Goal: Communication & Community: Answer question/provide support

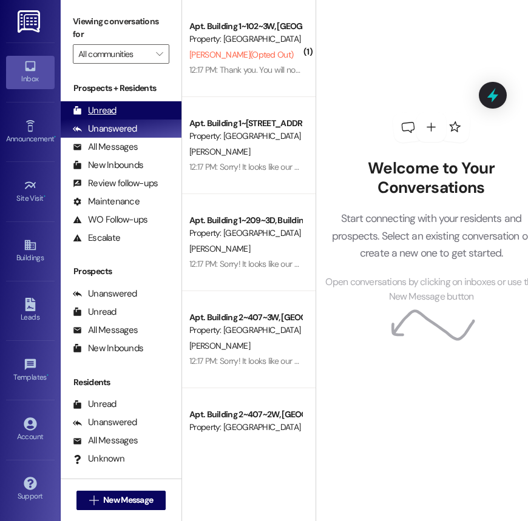
click at [130, 113] on div "Unread (0)" at bounding box center [121, 110] width 121 height 18
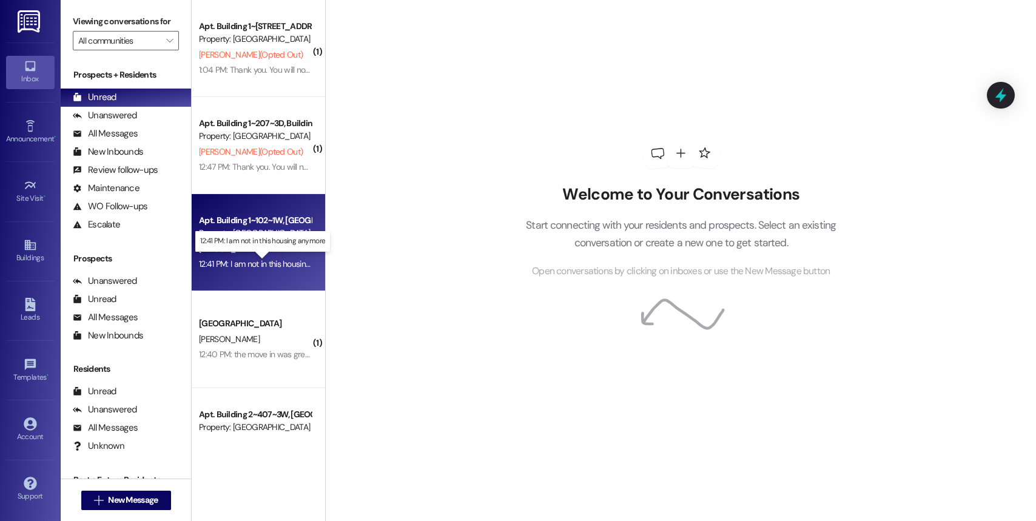
click at [244, 263] on div "12:41 PM: I am not in this housing anymore 12:41 PM: I am not in this housing a…" at bounding box center [271, 263] width 145 height 11
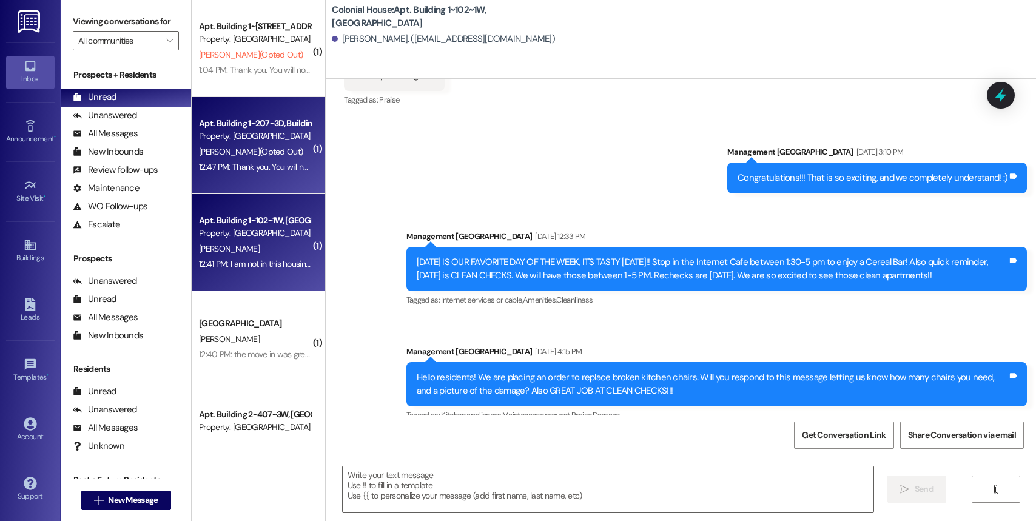
click at [236, 185] on div "Apt. Building 1~207~3D, Building 1 Colonial House Property: Colonial House L. H…" at bounding box center [258, 145] width 133 height 97
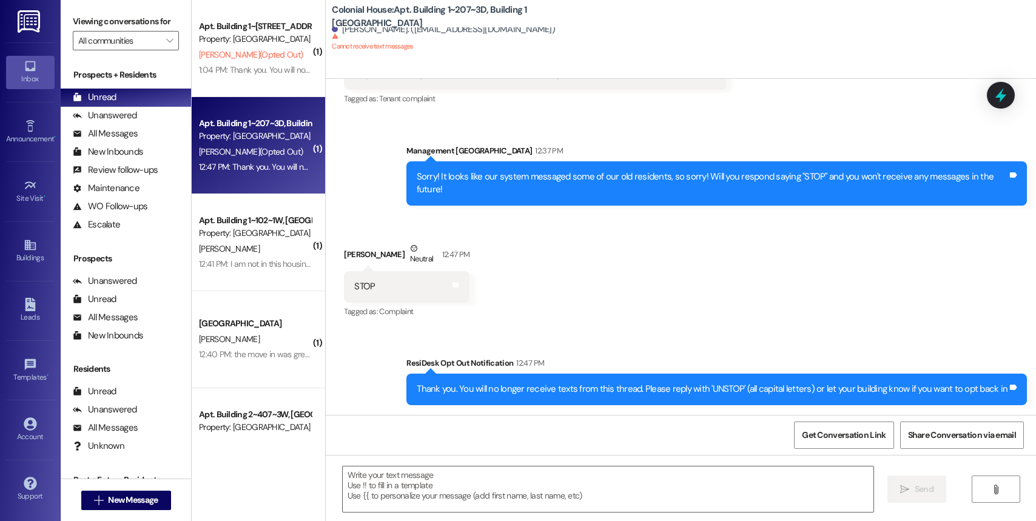
scroll to position [8329, 0]
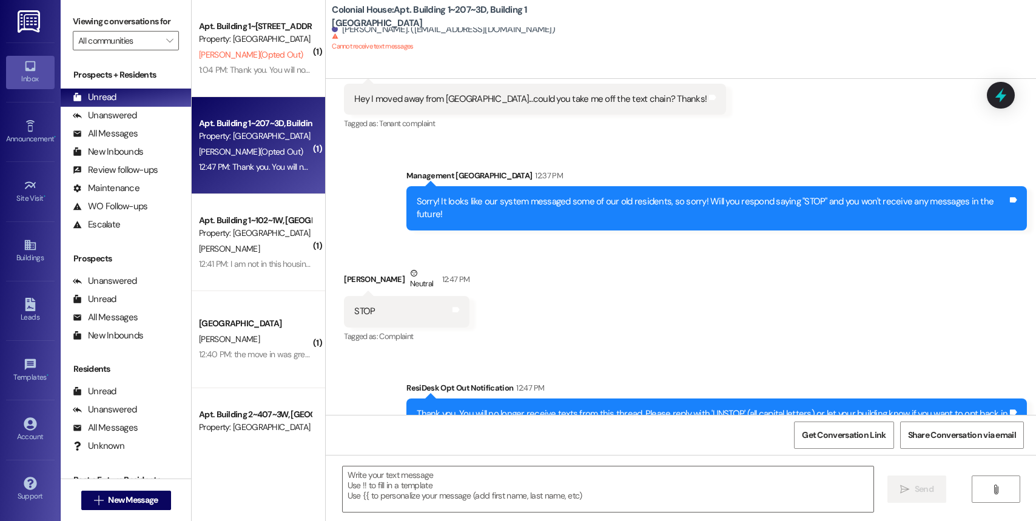
click at [501, 408] on div "Thank you. You will no longer receive texts from this thread. Please reply with…" at bounding box center [712, 414] width 591 height 13
click at [501, 197] on div "Sorry! It looks like our system messaged some of our old residents, so sorry! W…" at bounding box center [717, 208] width 621 height 44
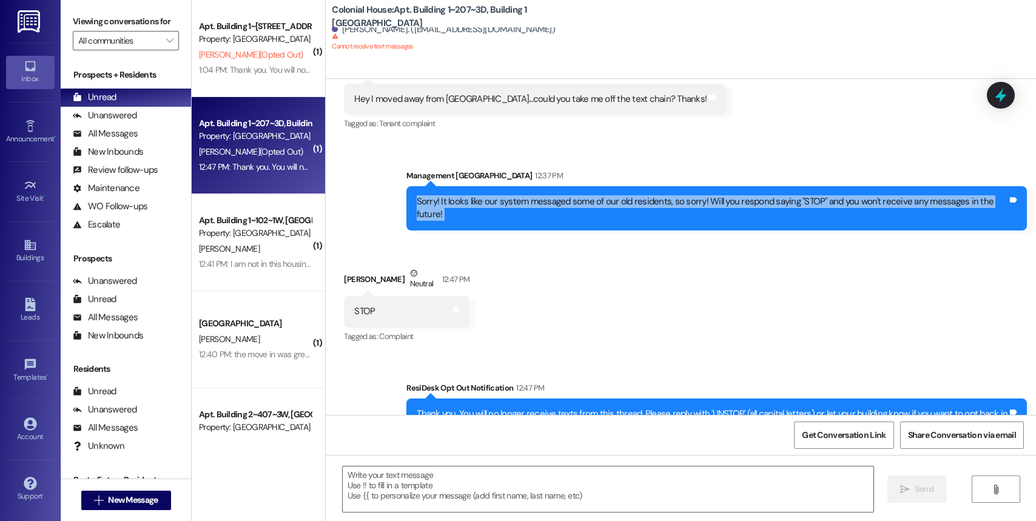
click at [501, 197] on div "Sorry! It looks like our system messaged some of our old residents, so sorry! W…" at bounding box center [717, 208] width 621 height 44
copy div "Sorry! It looks like our system messaged some of our old residents, so sorry! W…"
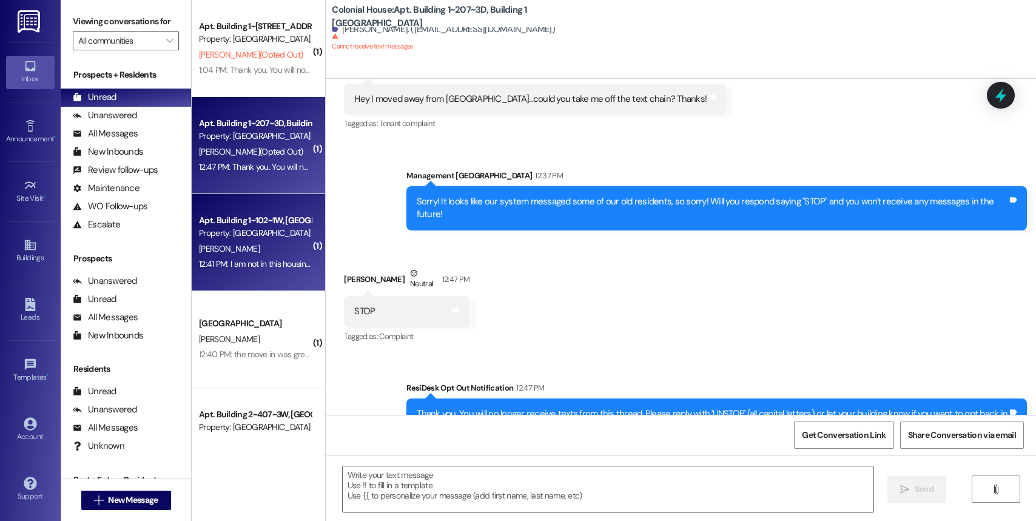
click at [231, 262] on div "12:41 PM: I am not in this housing anymore 12:41 PM: I am not in this housing a…" at bounding box center [271, 263] width 145 height 11
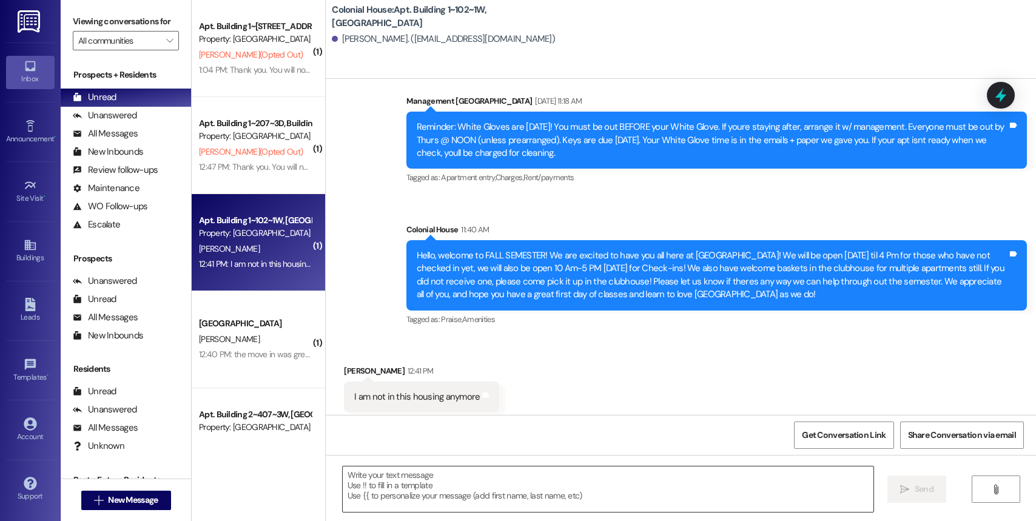
scroll to position [11413, 0]
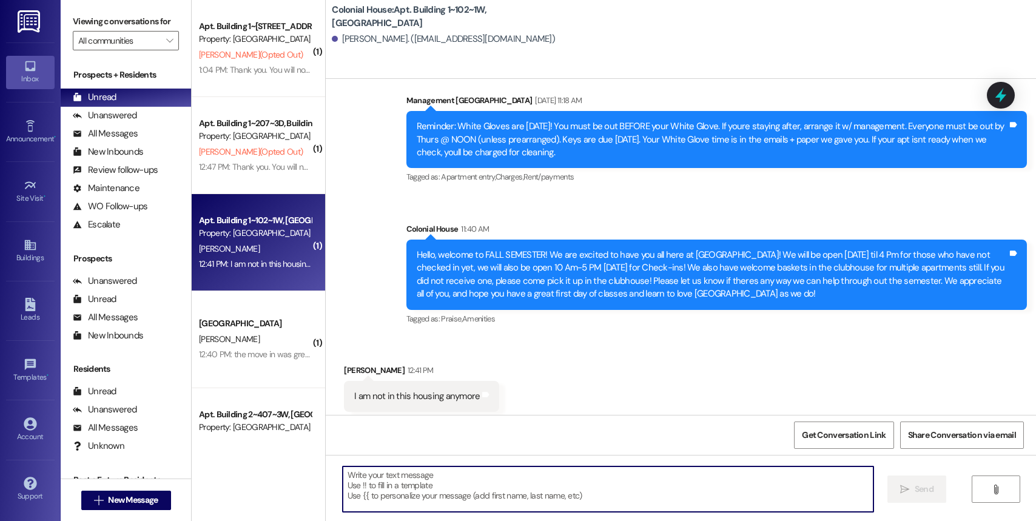
click at [433, 485] on textarea at bounding box center [609, 490] width 532 height 46
paste textarea "Sorry! It looks like our system messaged some of our old residents, so sorry! W…"
type textarea "Sorry! It looks like our system messaged some of our old residents, so sorry! W…"
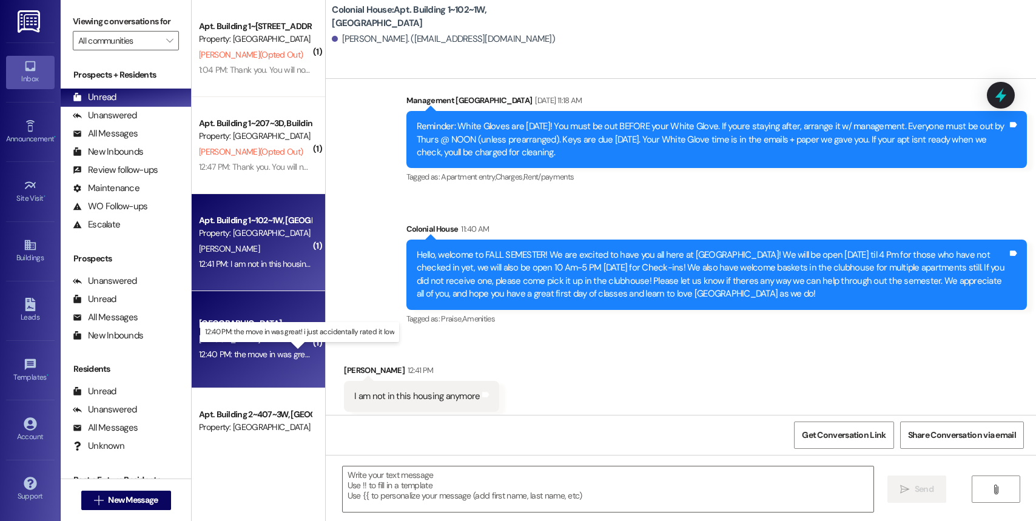
click at [261, 356] on div "12:40 PM: the move in was great! i just accidentally rated it low 12:40 PM: the…" at bounding box center [308, 354] width 219 height 11
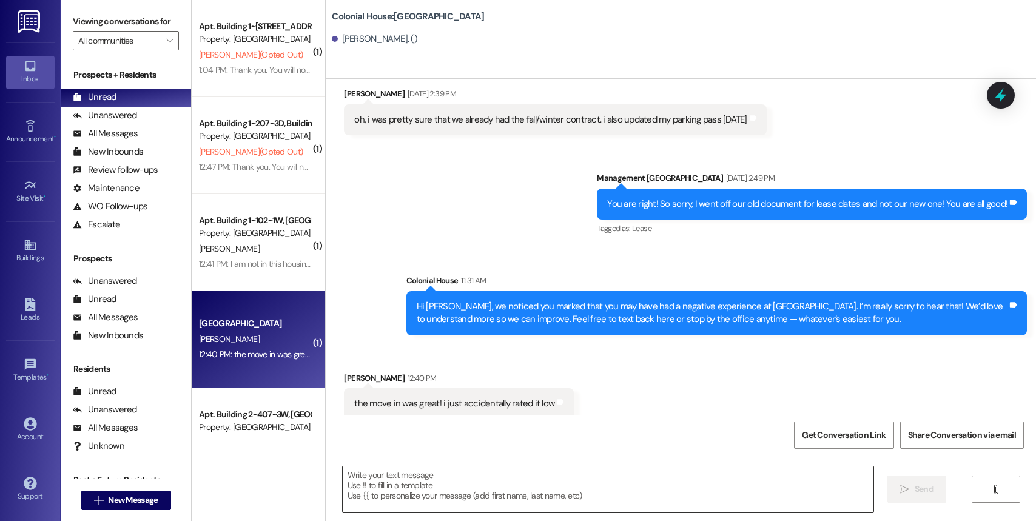
scroll to position [2160, 0]
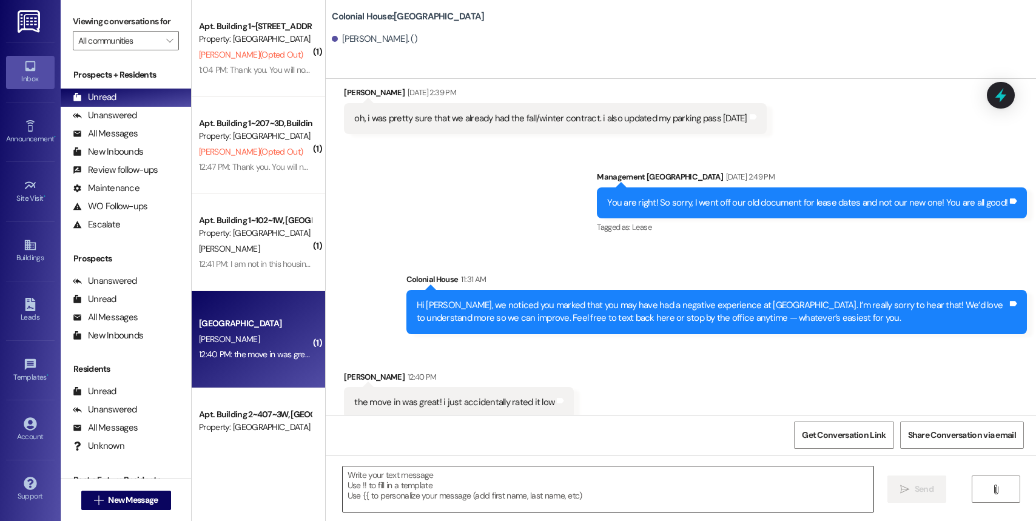
click at [450, 483] on textarea at bounding box center [609, 490] width 532 height 46
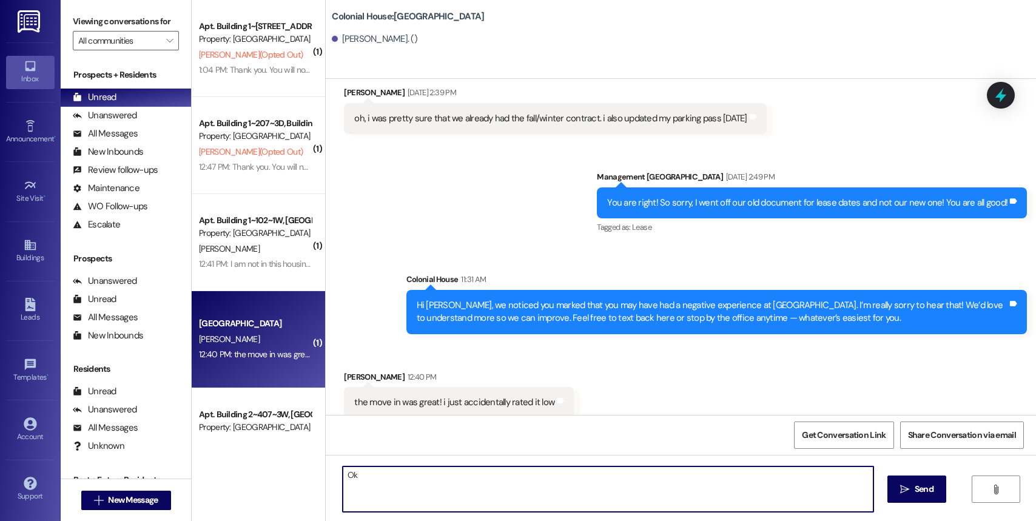
type textarea "O"
type textarea "Thank you for letting us know!! If there's anything you need, let us know!! We …"
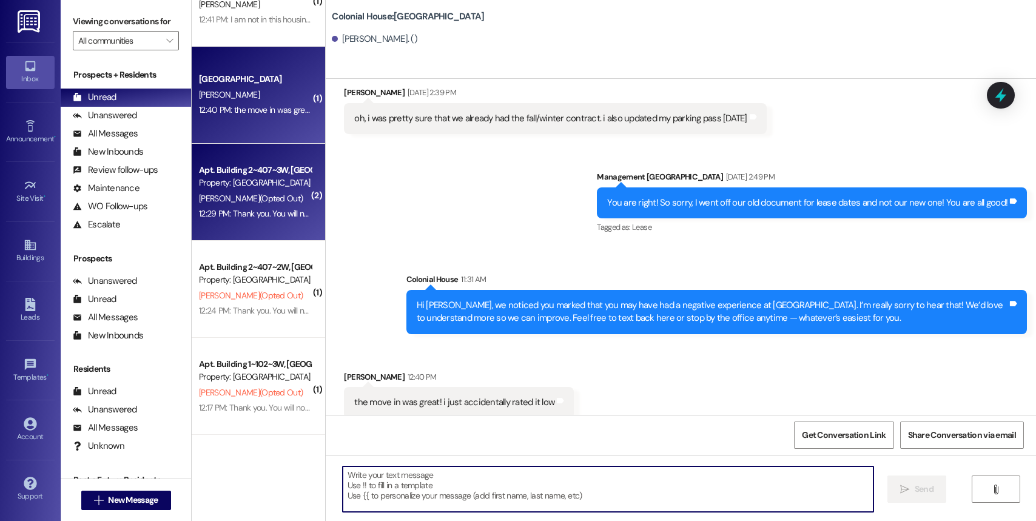
scroll to position [0, 0]
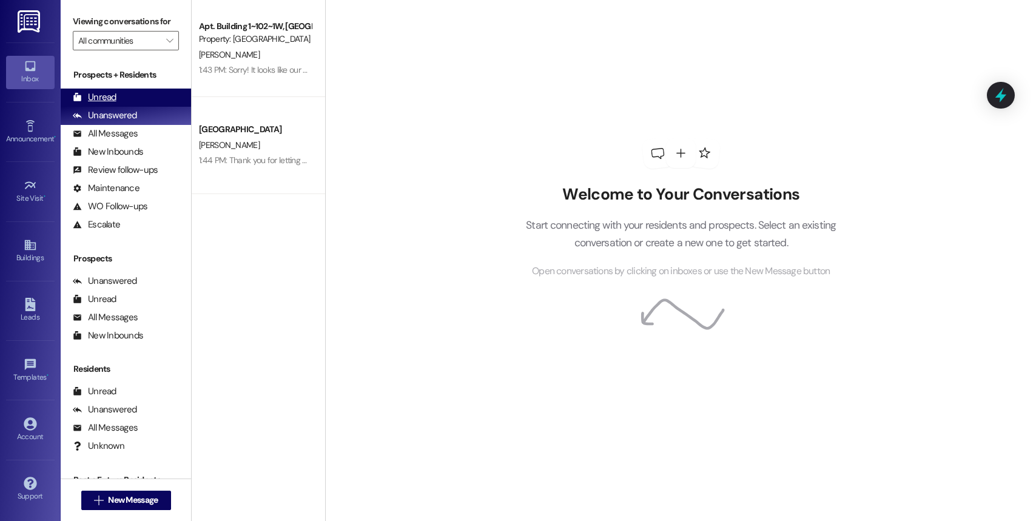
click at [133, 107] on div "Unread (0)" at bounding box center [126, 98] width 130 height 18
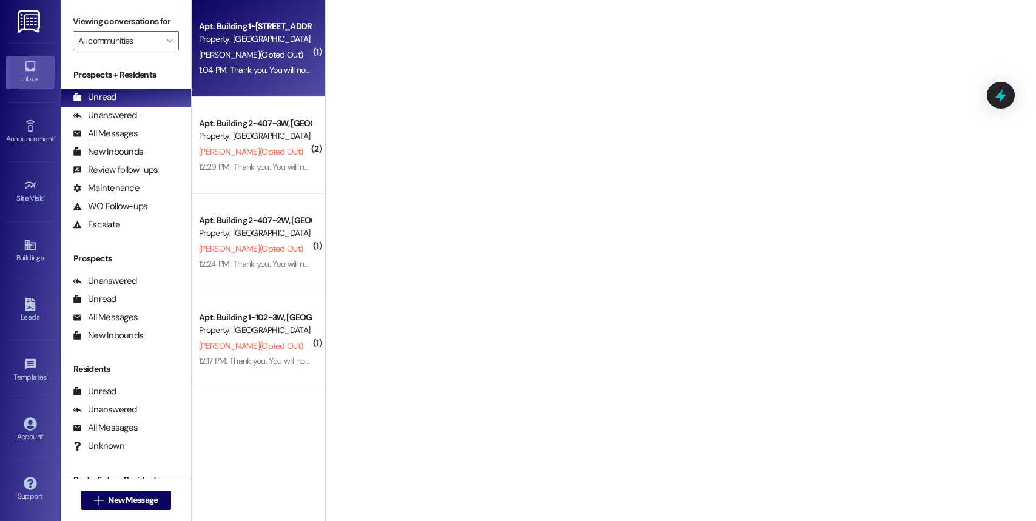
click at [282, 70] on div "1:04 PM: Thank you. You will no longer receive texts from this thread. Please r…" at bounding box center [485, 69] width 573 height 11
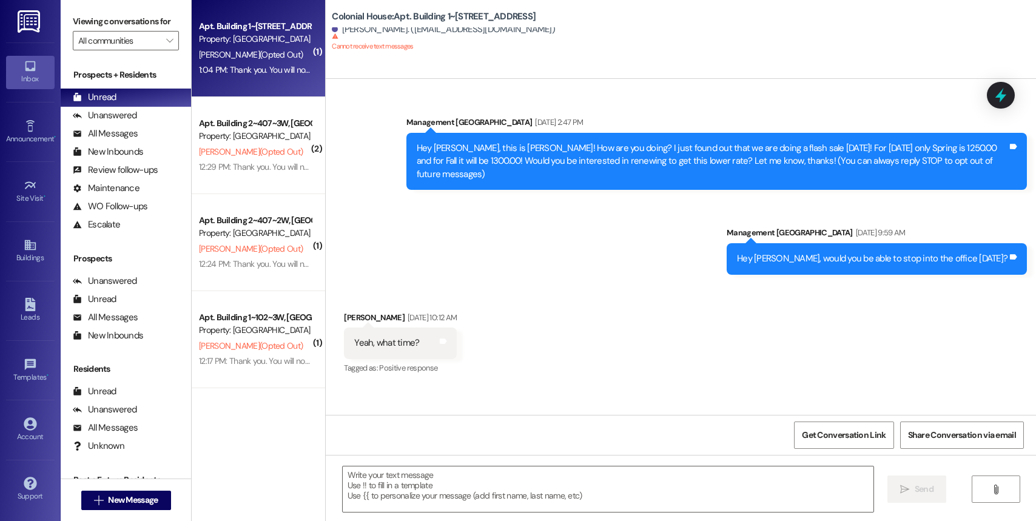
scroll to position [21583, 0]
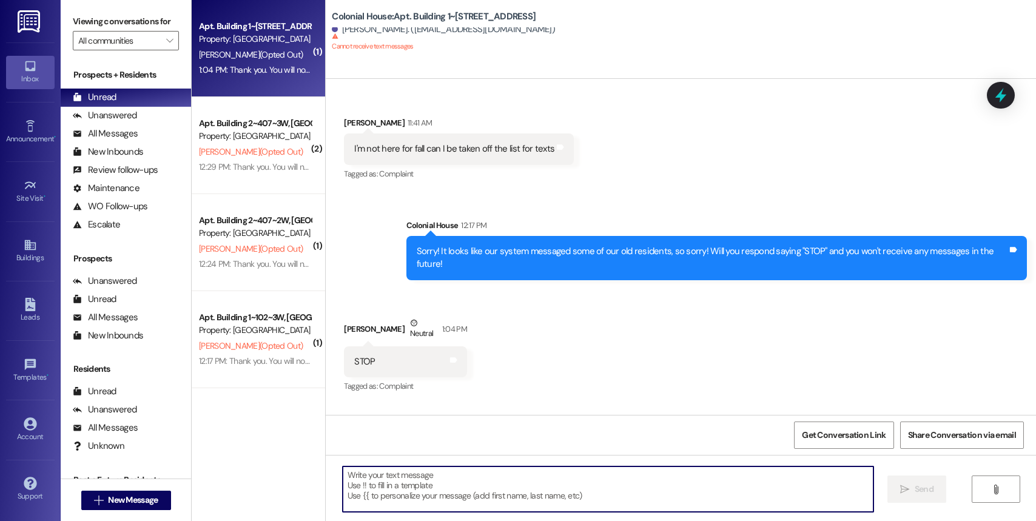
click at [438, 491] on textarea at bounding box center [609, 490] width 532 height 46
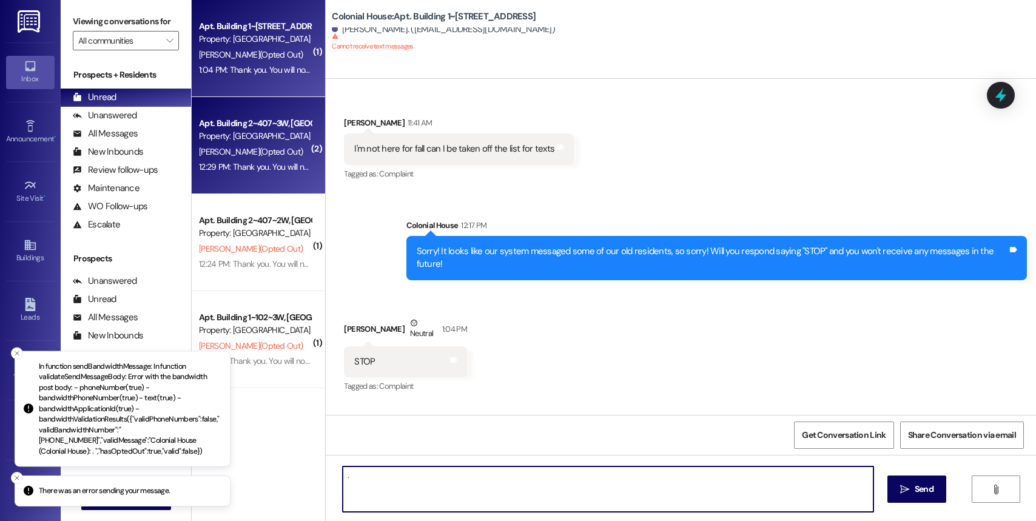
type textarea "."
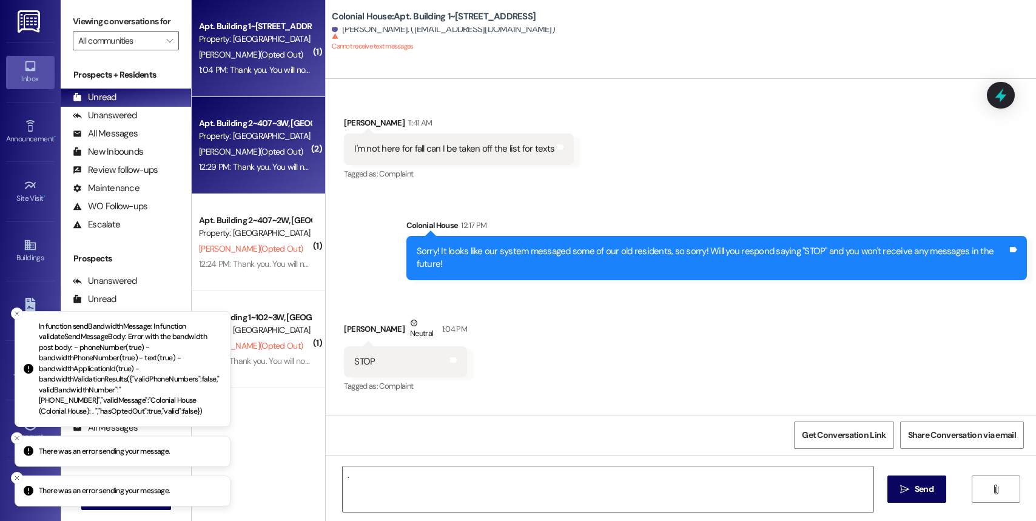
click at [260, 151] on div "[PERSON_NAME] (Opted Out)" at bounding box center [255, 151] width 115 height 15
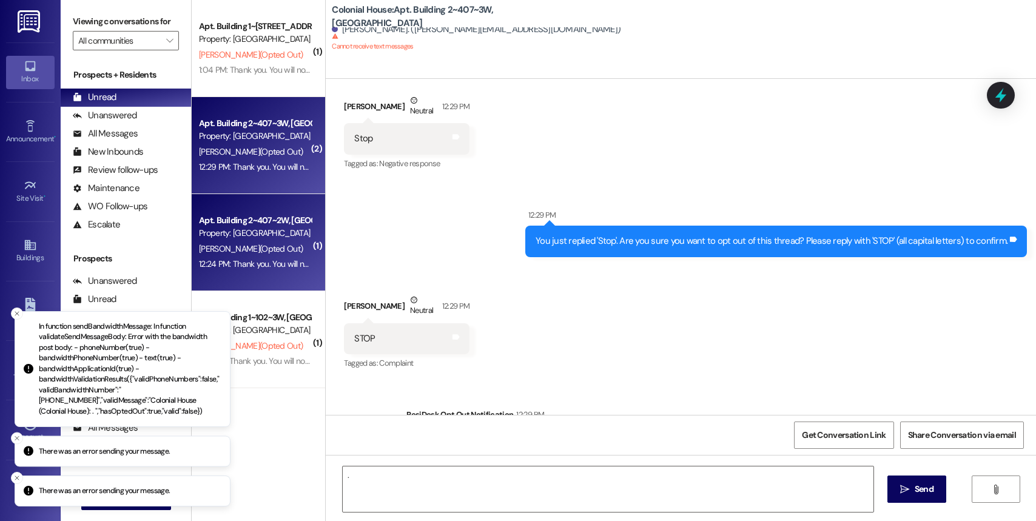
click at [245, 255] on div "[PERSON_NAME] (Opted Out)" at bounding box center [255, 249] width 115 height 15
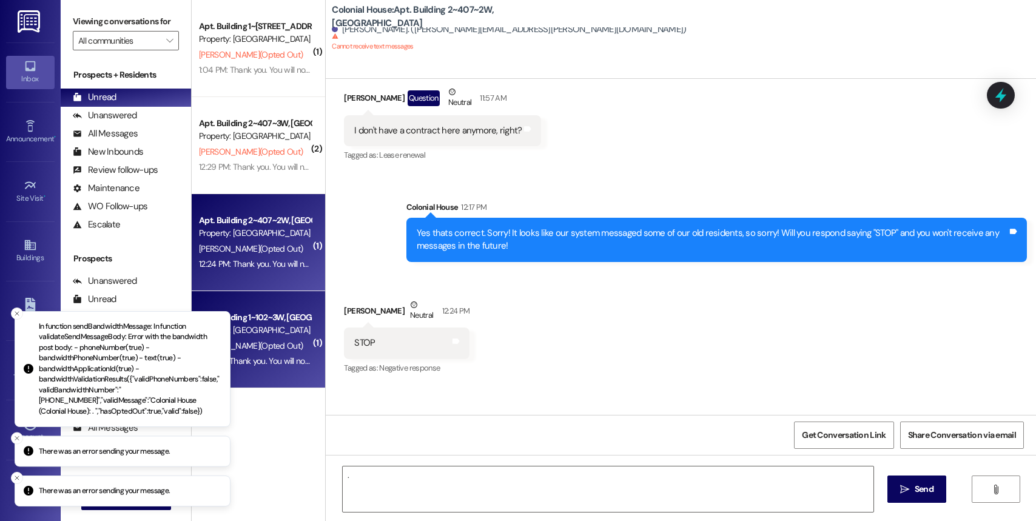
click at [257, 336] on div "Property: [GEOGRAPHIC_DATA]" at bounding box center [255, 330] width 112 height 13
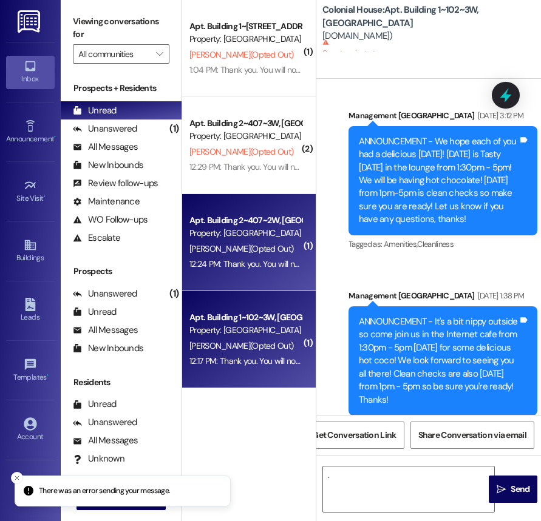
scroll to position [13107, 0]
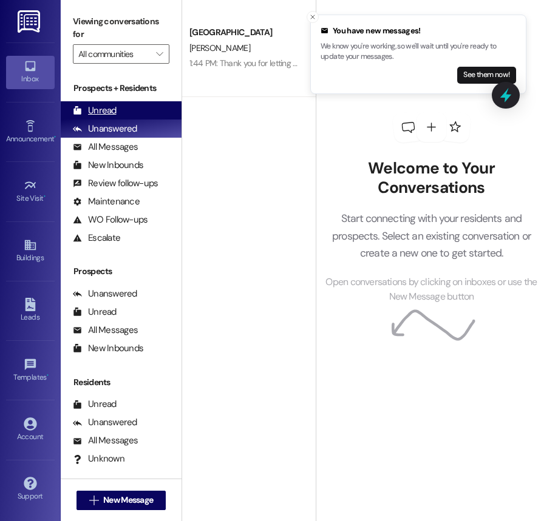
click at [130, 104] on div "Unread (0)" at bounding box center [121, 110] width 121 height 18
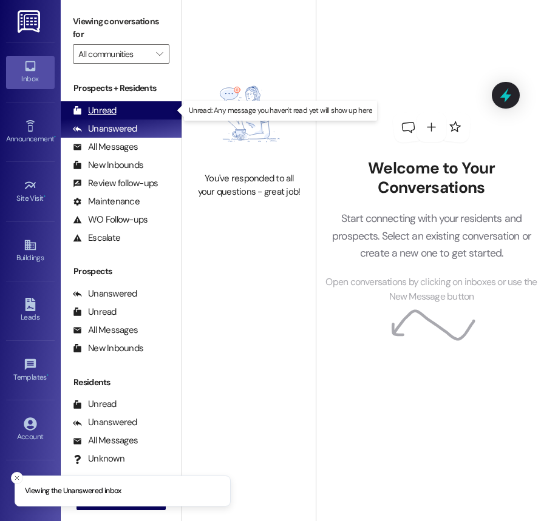
click at [117, 111] on div "Unread (0)" at bounding box center [121, 110] width 121 height 18
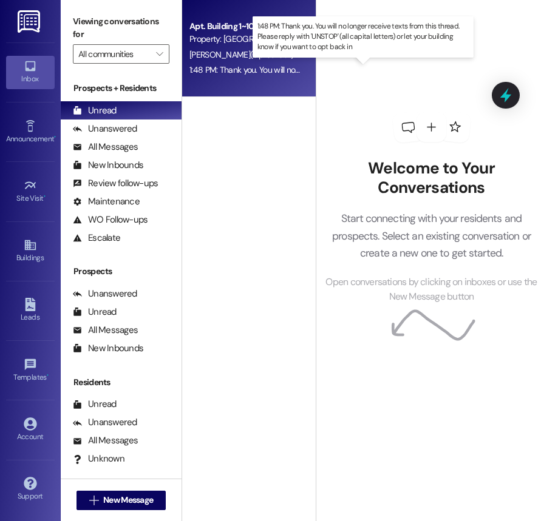
click at [257, 68] on div "1:48 PM: Thank you. You will no longer receive texts from this thread. Please r…" at bounding box center [475, 69] width 573 height 11
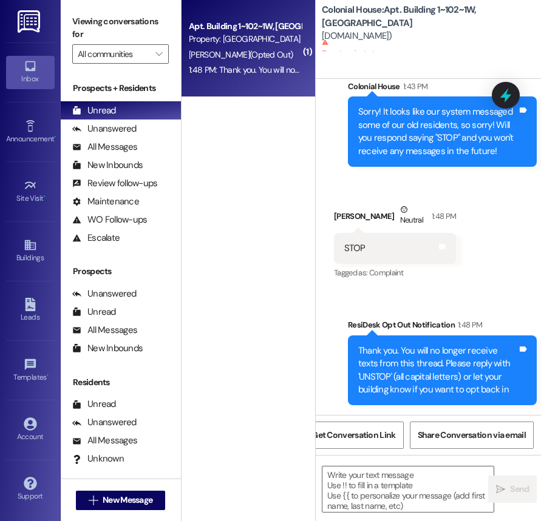
scroll to position [18738, 0]
